Goal: Task Accomplishment & Management: Manage account settings

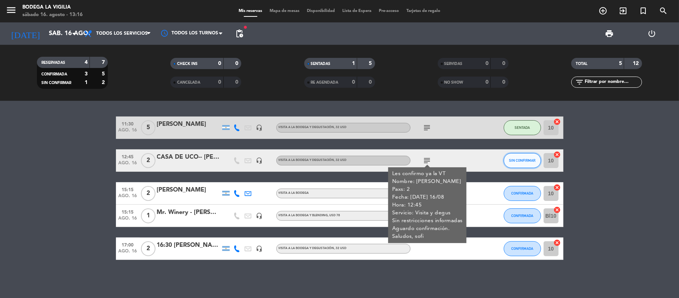
click at [521, 162] on span "SIN CONFIRMAR" at bounding box center [522, 160] width 26 height 4
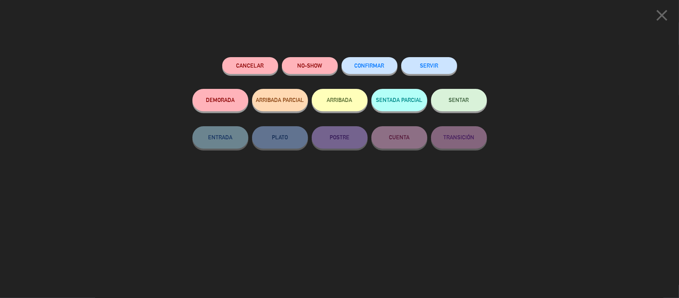
click at [367, 56] on div "Cancelar NO-SHOW CONFIRMAR SERVIR DEMORADA ARRIBADA PARCIAL ARRIBADA SENTADA PA…" at bounding box center [339, 175] width 305 height 246
click at [371, 61] on button "CONFIRMAR" at bounding box center [370, 65] width 56 height 17
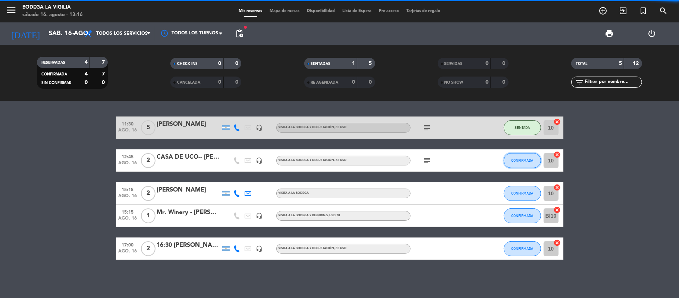
click at [524, 162] on span "CONFIRMADA" at bounding box center [523, 160] width 22 height 4
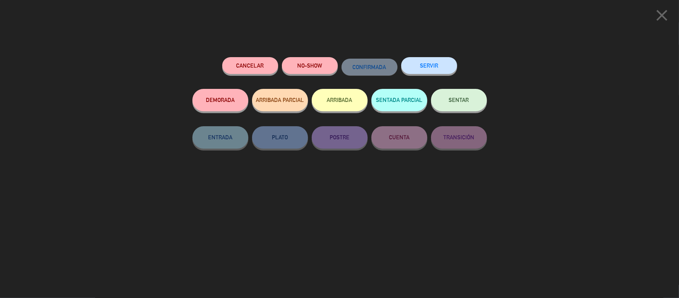
click at [457, 108] on button "SENTAR" at bounding box center [459, 100] width 56 height 22
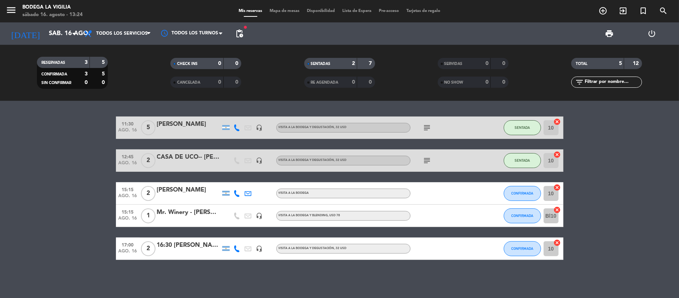
click at [62, 213] on bookings-row "11:30 [DATE] 5 [PERSON_NAME] headset_mic VISITA A LA BODEGA Y DEGUSTACIÓN , 32 …" at bounding box center [339, 187] width 679 height 143
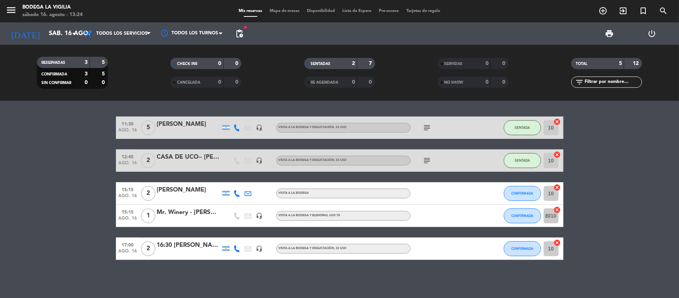
click at [275, 275] on div "11:30 [DATE] 5 [PERSON_NAME] headset_mic VISITA A LA BODEGA Y DEGUSTACIÓN , 32 …" at bounding box center [339, 199] width 679 height 197
click at [36, 185] on bookings-row "11:30 [DATE] 5 [PERSON_NAME] headset_mic VISITA A LA BODEGA Y DEGUSTACIÓN , 32 …" at bounding box center [339, 187] width 679 height 143
click at [224, 284] on div "11:30 [DATE] 5 [PERSON_NAME] headset_mic VISITA A LA BODEGA Y DEGUSTACIÓN , 32 …" at bounding box center [339, 199] width 679 height 197
click at [10, 9] on icon "menu" at bounding box center [11, 9] width 11 height 11
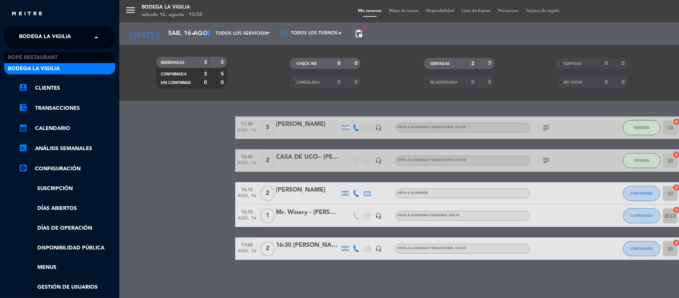
click at [49, 32] on span "Bodega La Vigilia" at bounding box center [45, 37] width 52 height 16
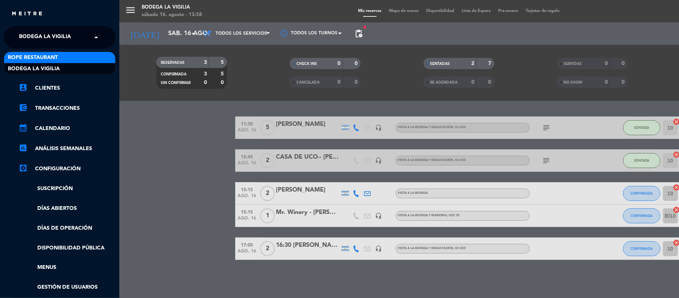
click at [57, 52] on div "Rope restaurant" at bounding box center [59, 57] width 111 height 11
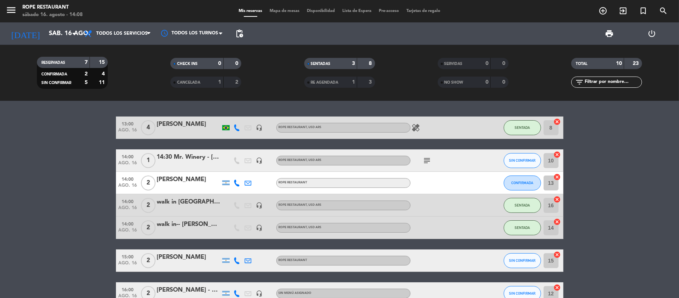
drag, startPoint x: 66, startPoint y: 237, endPoint x: 75, endPoint y: 234, distance: 8.5
click at [71, 236] on bookings-row "13:00 [DATE] 4 [PERSON_NAME] headset_mic ROPE RESTAURANT , USD ARS healing SENT…" at bounding box center [339, 259] width 679 height 287
